Goal: Task Accomplishment & Management: Manage account settings

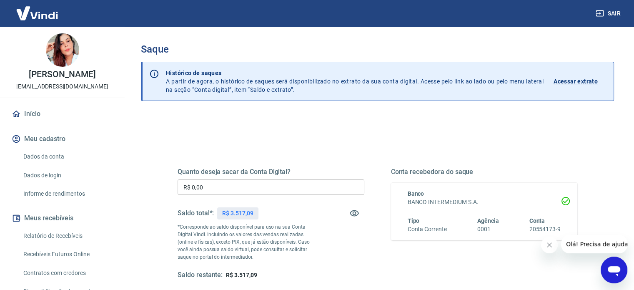
click at [210, 183] on input "R$ 0,00" at bounding box center [270, 186] width 187 height 15
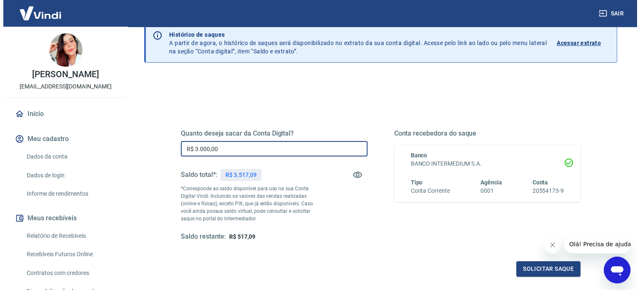
scroll to position [83, 0]
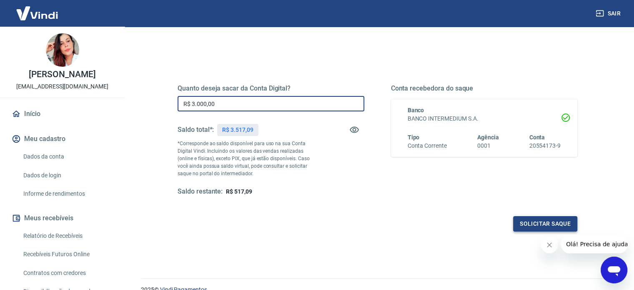
type input "R$ 3.000,00"
click at [565, 223] on button "Solicitar saque" at bounding box center [545, 223] width 64 height 15
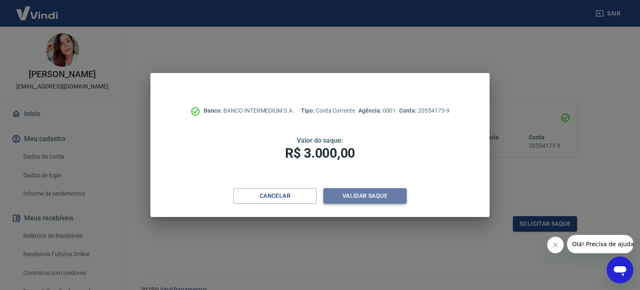
click at [363, 202] on button "Validar saque" at bounding box center [364, 195] width 83 height 15
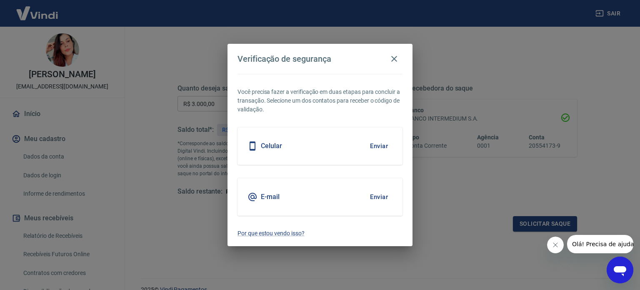
click at [377, 197] on button "Enviar" at bounding box center [378, 196] width 27 height 17
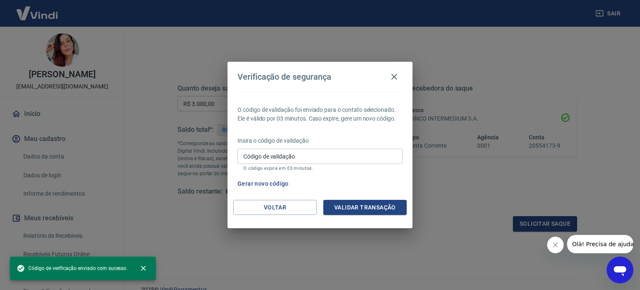
click at [289, 159] on input "Código de validação" at bounding box center [319, 155] width 165 height 15
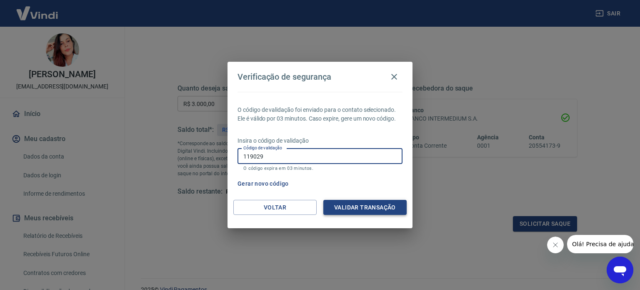
type input "119029"
click at [370, 204] on button "Validar transação" at bounding box center [364, 207] width 83 height 15
